Goal: Information Seeking & Learning: Learn about a topic

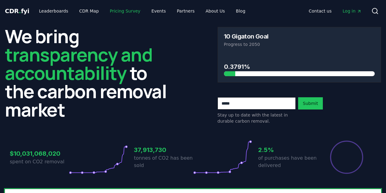
click at [115, 7] on link "Pricing Survey" at bounding box center [125, 10] width 40 height 11
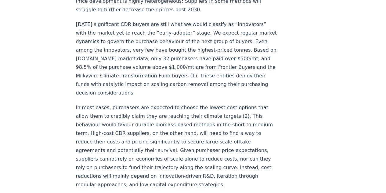
scroll to position [1068, 0]
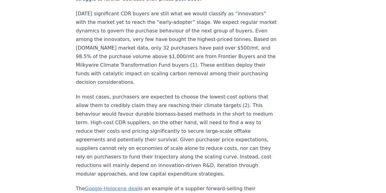
click at [110, 185] on link "Google-Holocene deal" at bounding box center [112, 188] width 54 height 6
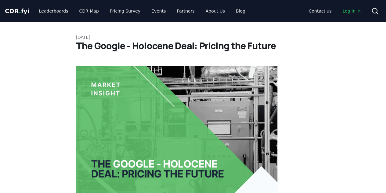
click at [20, 11] on span "CDR . fyi" at bounding box center [17, 10] width 24 height 7
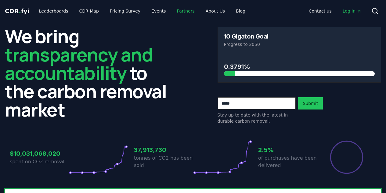
click at [173, 12] on link "Partners" at bounding box center [185, 10] width 27 height 11
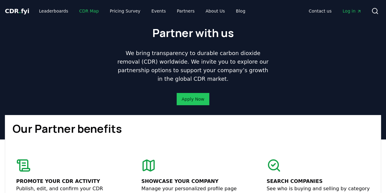
click at [79, 10] on link "CDR Map" at bounding box center [88, 10] width 29 height 11
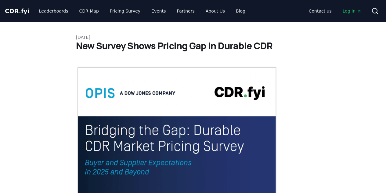
scroll to position [1068, 0]
